Goal: Task Accomplishment & Management: Manage account settings

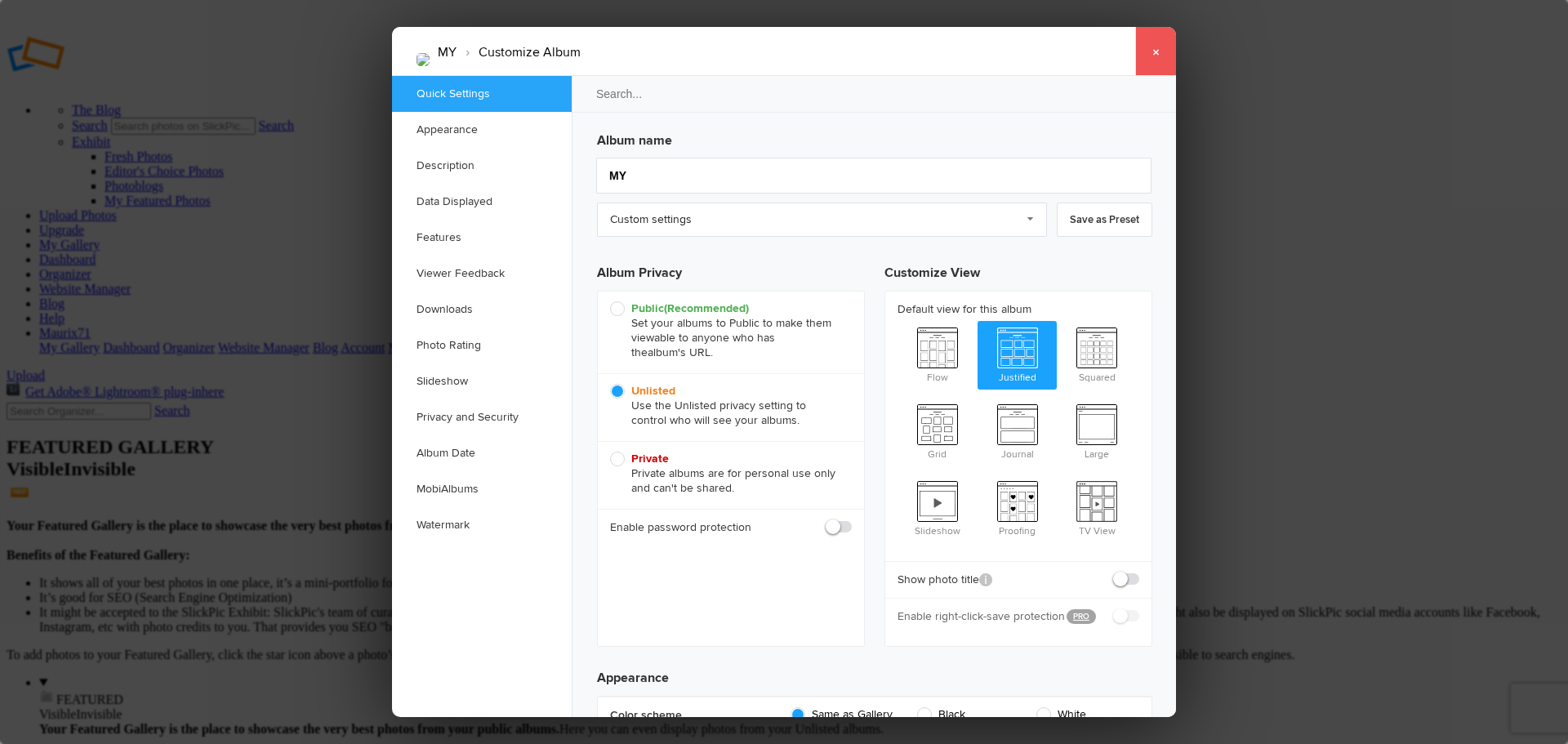
click at [1164, 46] on link "×" at bounding box center [1155, 51] width 41 height 49
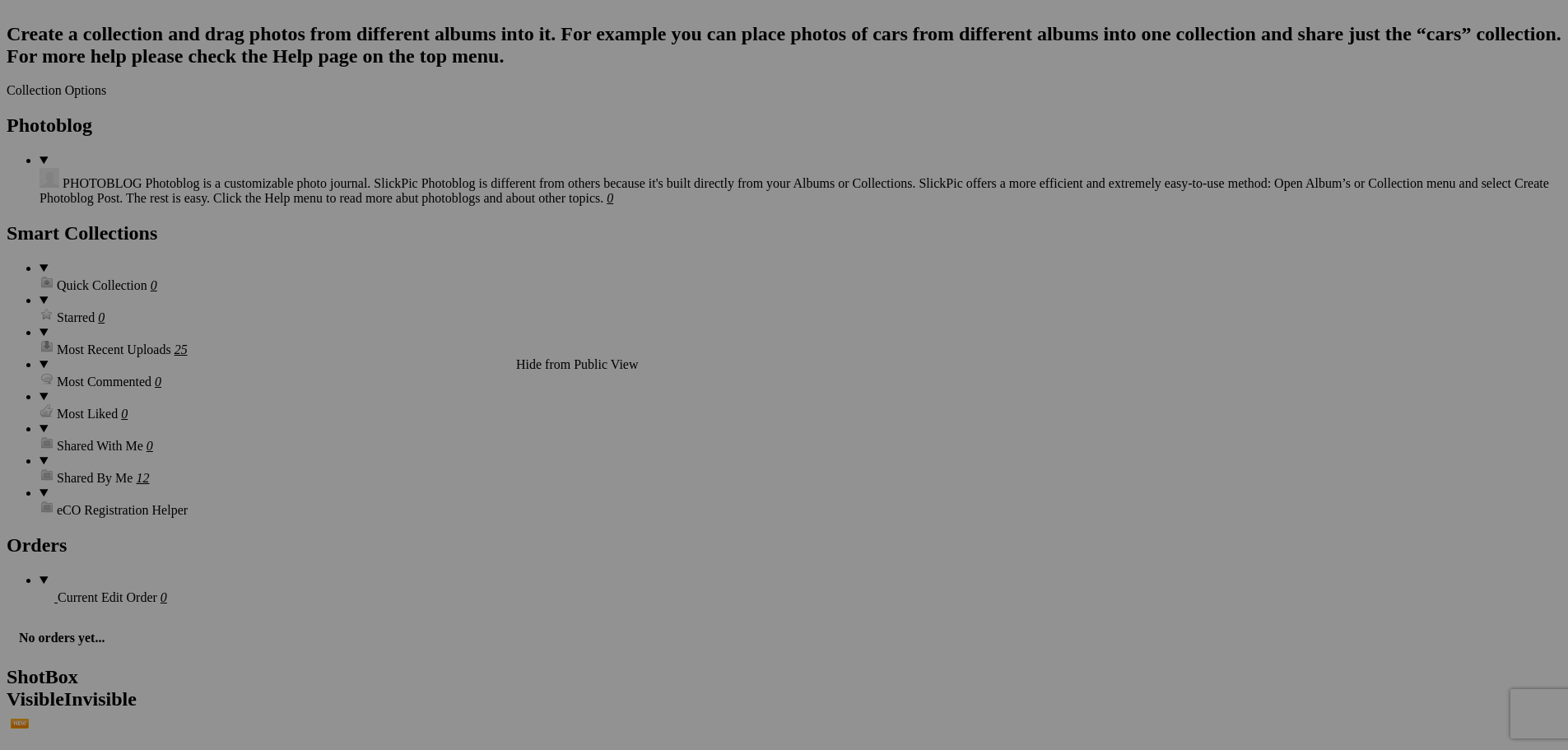
scroll to position [1463, 0]
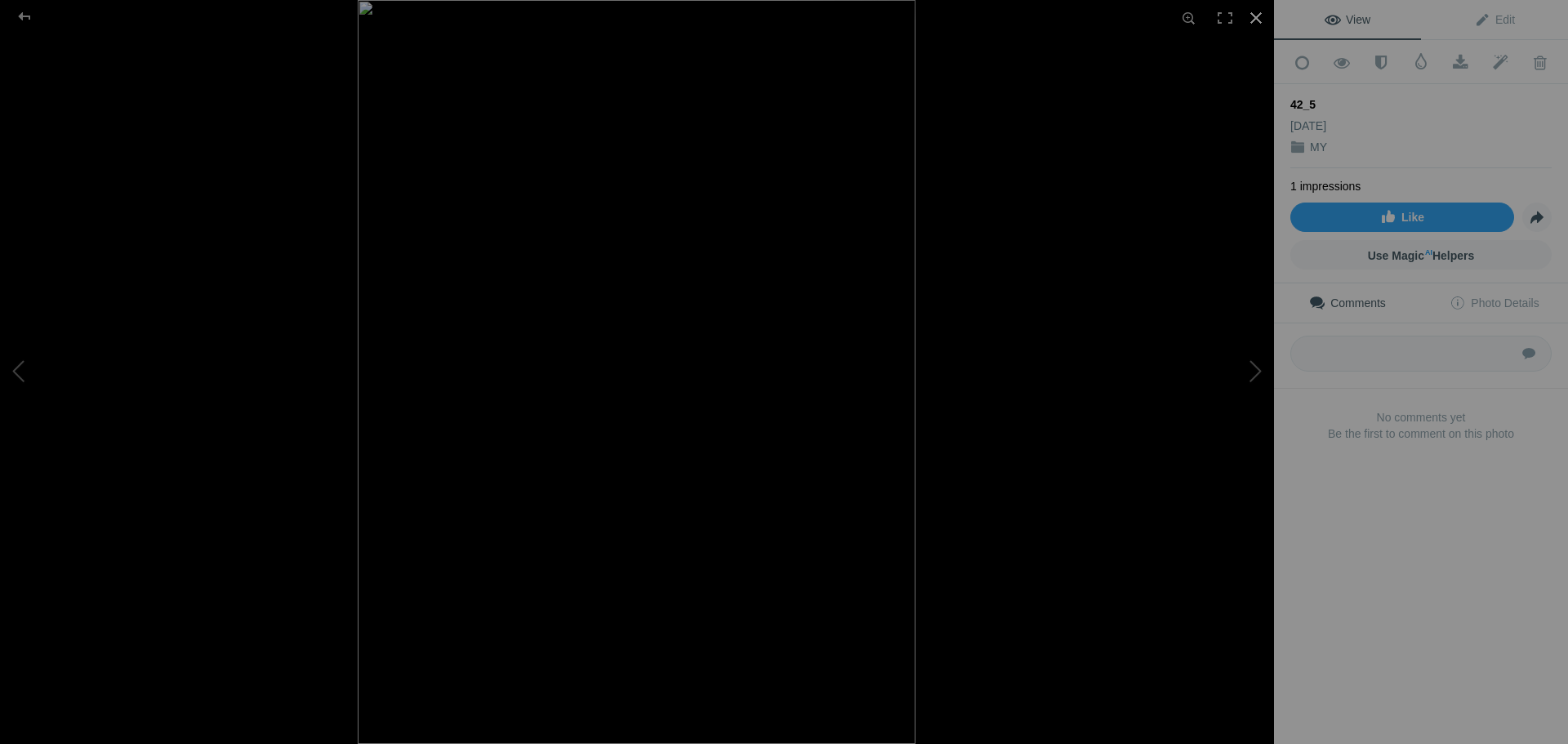
click at [1255, 18] on div at bounding box center [1255, 17] width 36 height 36
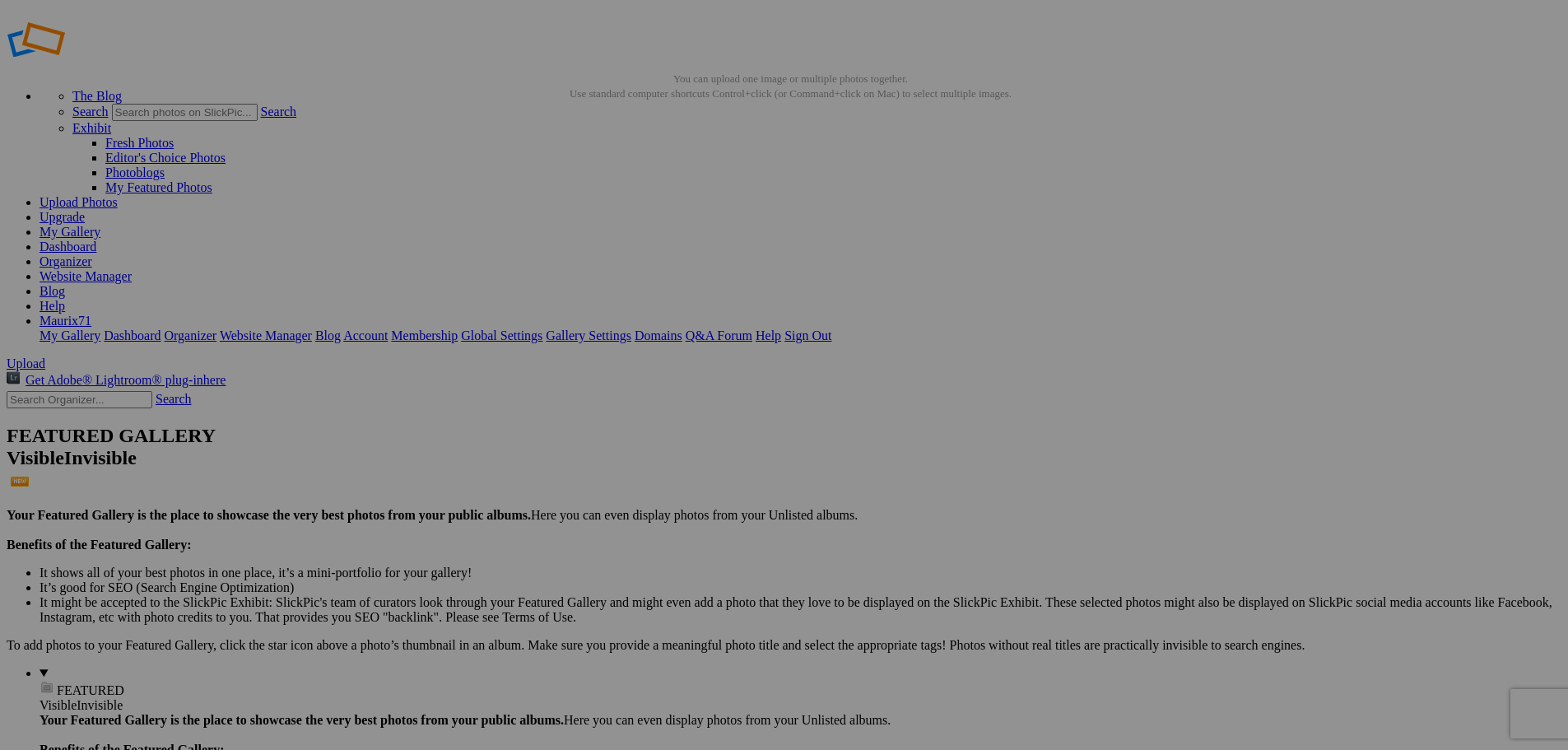
scroll to position [0, 0]
